Goal: Book appointment/travel/reservation

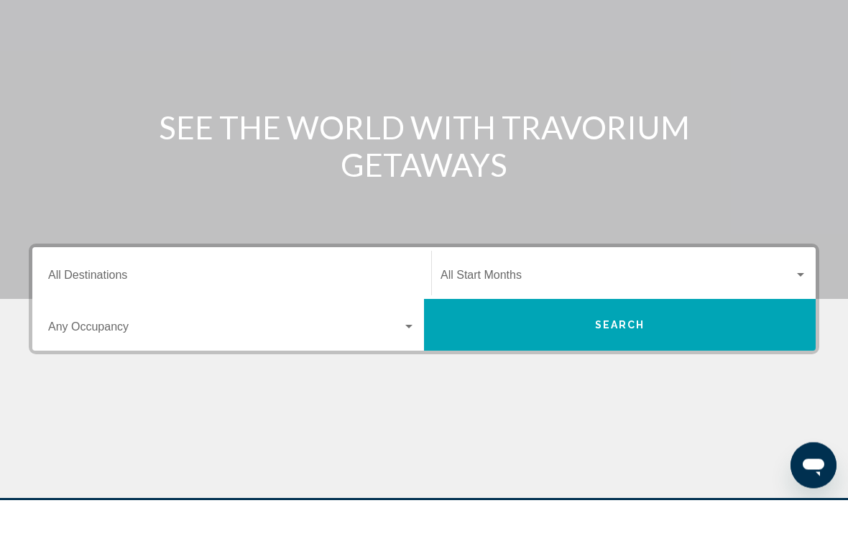
scroll to position [80, 0]
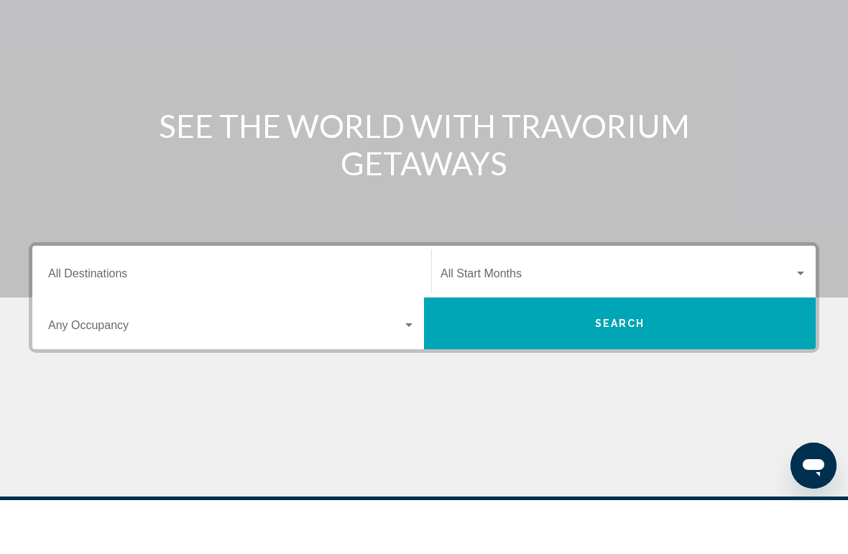
click at [70, 324] on input "Destination All Destinations" at bounding box center [231, 330] width 367 height 13
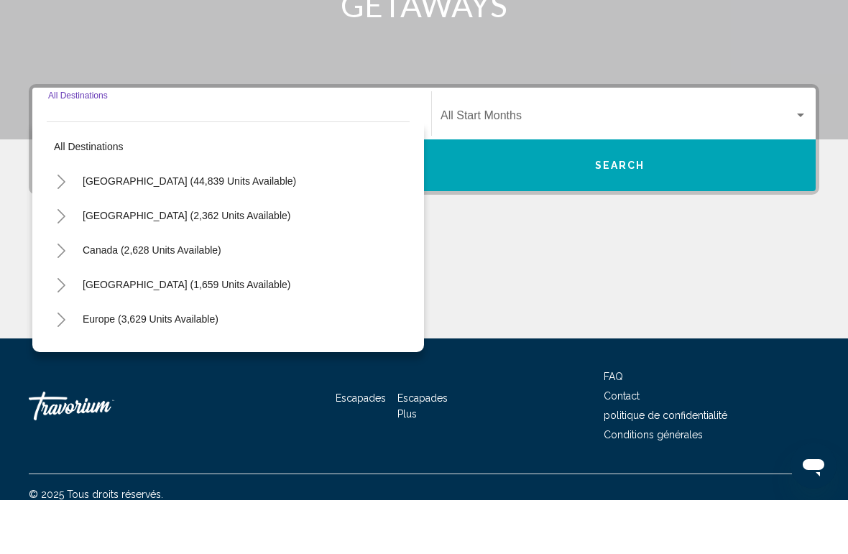
scroll to position [252, 0]
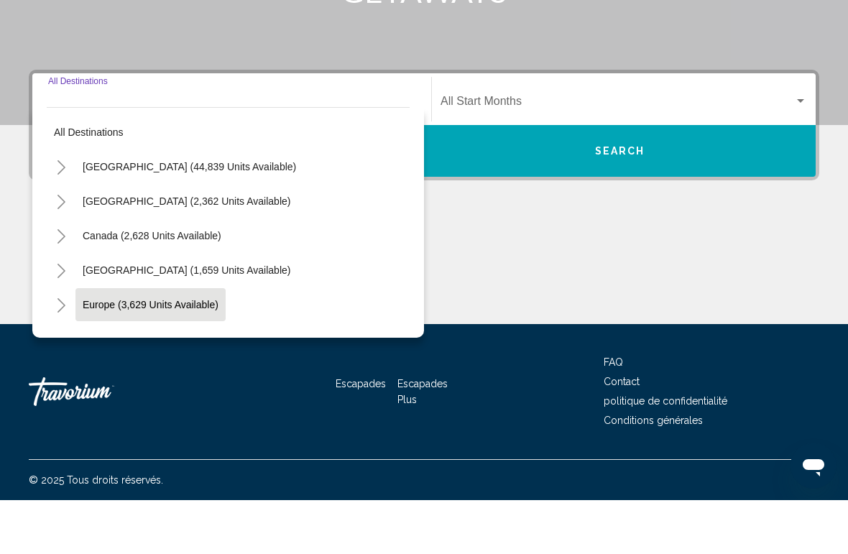
click at [103, 353] on span "Europe (3,629 units available)" at bounding box center [151, 358] width 136 height 11
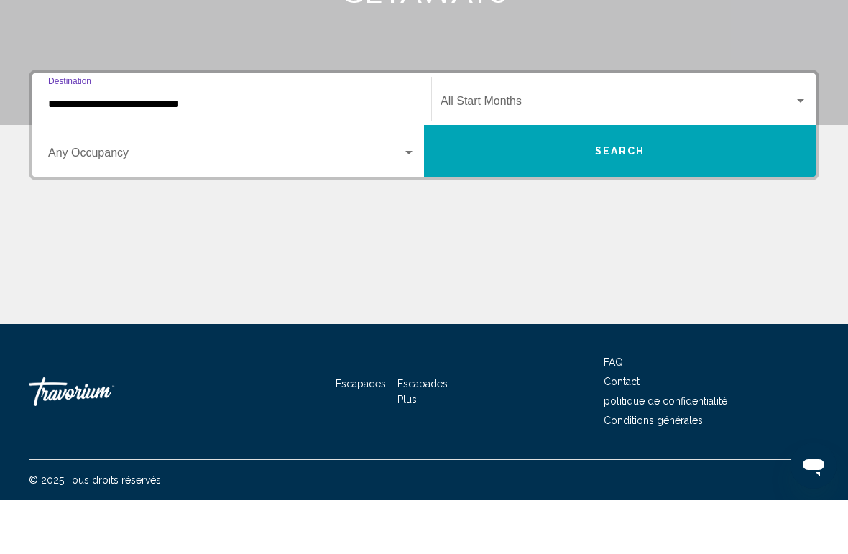
click at [65, 203] on span "Widget de recherche" at bounding box center [225, 209] width 354 height 13
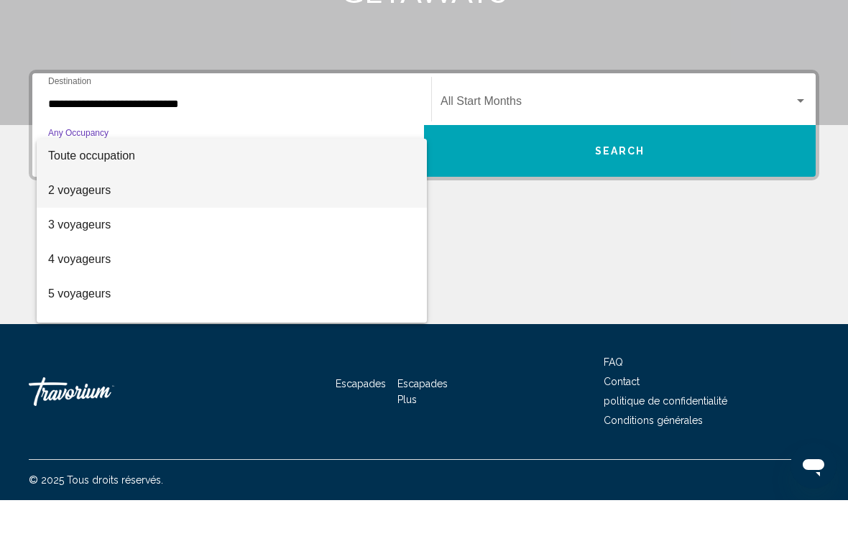
click at [66, 238] on font "2 voyageurs" at bounding box center [79, 244] width 62 height 12
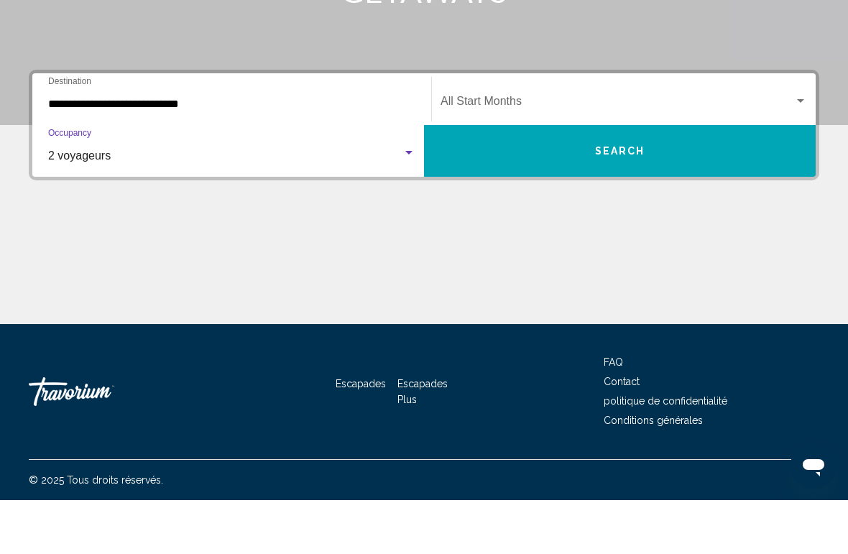
click at [511, 131] on div "Start Month All Start Months" at bounding box center [623, 153] width 366 height 45
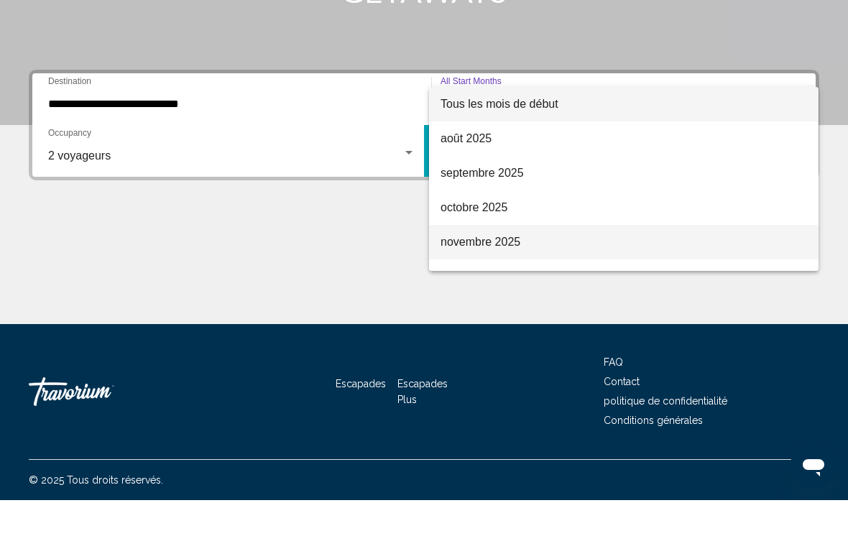
click at [524, 279] on span "novembre 2025" at bounding box center [623, 296] width 366 height 34
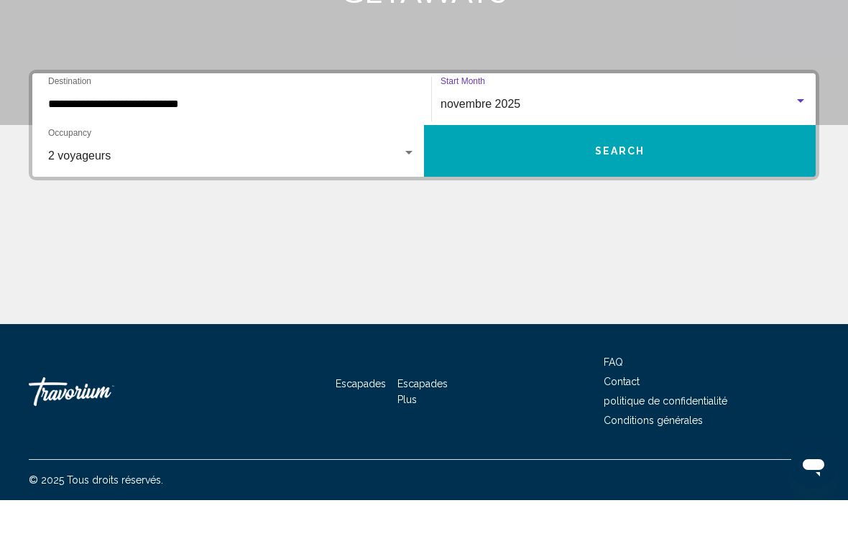
click at [73, 152] on input "**********" at bounding box center [231, 158] width 367 height 13
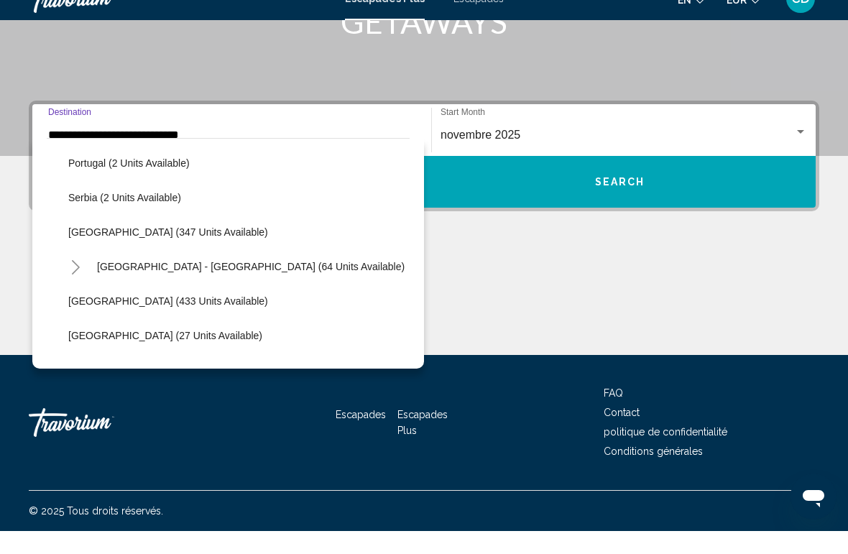
scroll to position [554, 0]
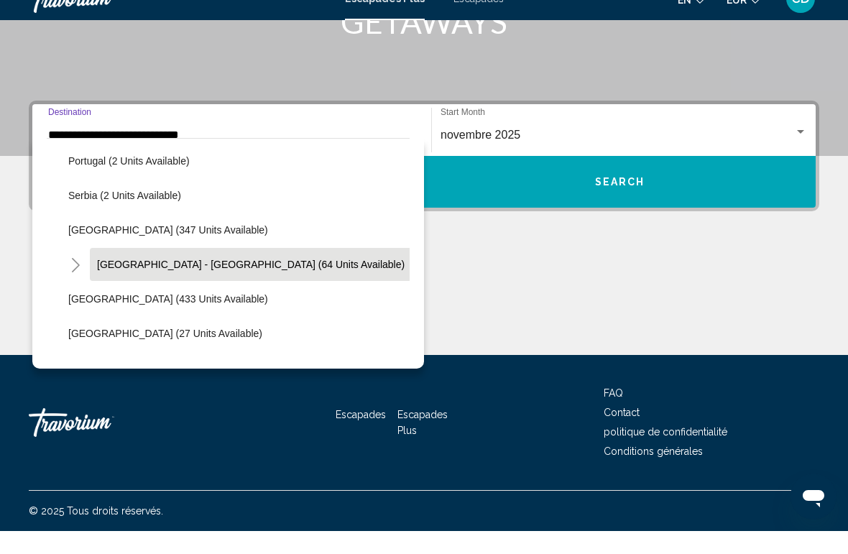
click at [133, 282] on span "[GEOGRAPHIC_DATA] - [GEOGRAPHIC_DATA] (64 units available)" at bounding box center [250, 287] width 307 height 11
type input "**********"
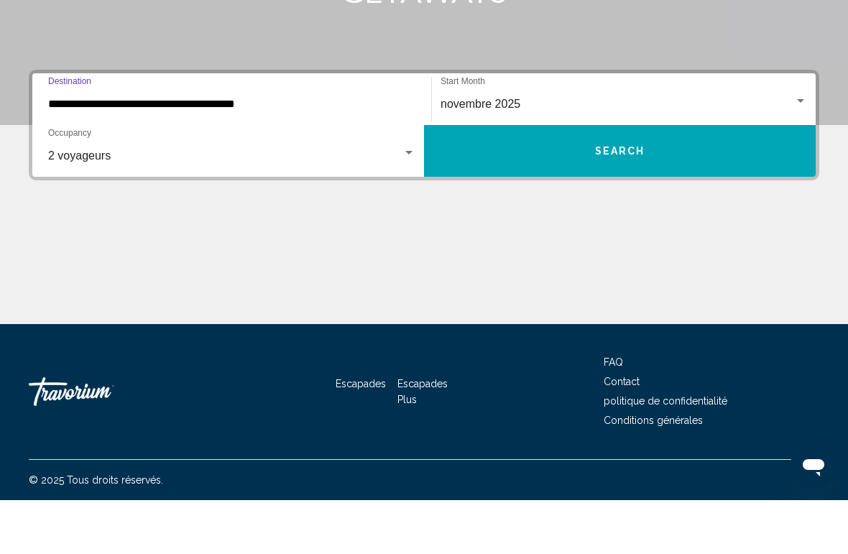
click at [563, 131] on div "novembre 2025 Start Month All Start Months" at bounding box center [623, 153] width 366 height 45
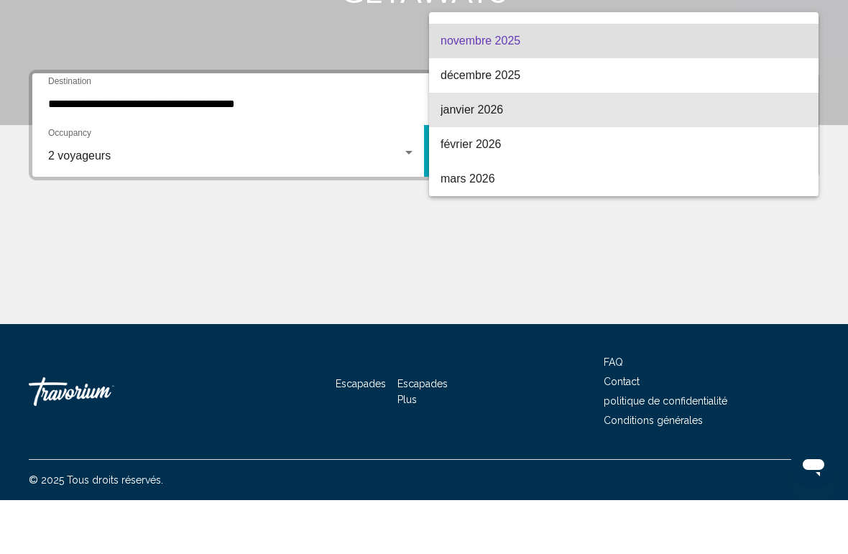
scroll to position [129, 0]
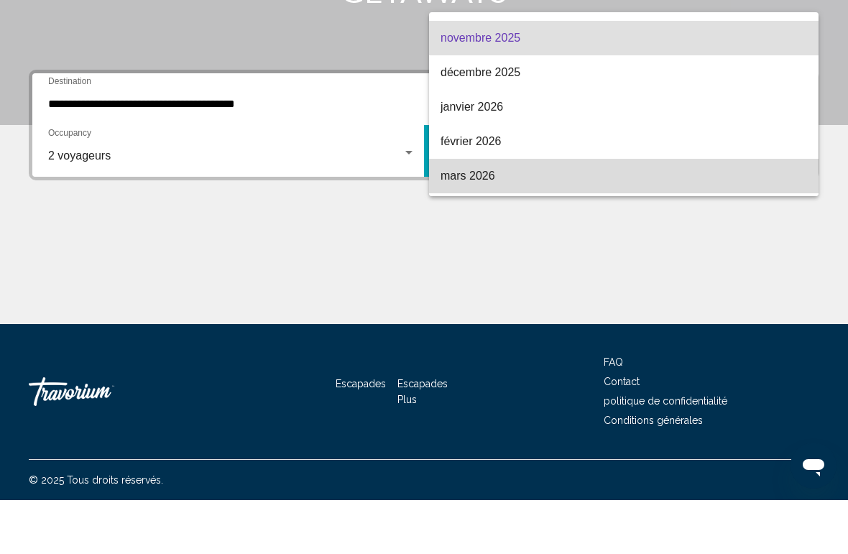
click at [487, 223] on font "mars 2026" at bounding box center [467, 229] width 55 height 12
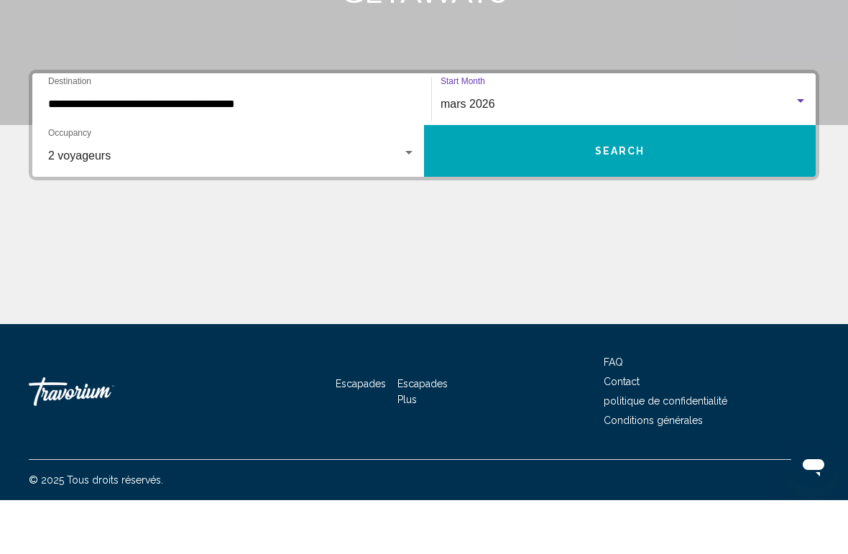
click at [665, 179] on button "Search" at bounding box center [620, 205] width 392 height 52
